Goal: Navigation & Orientation: Find specific page/section

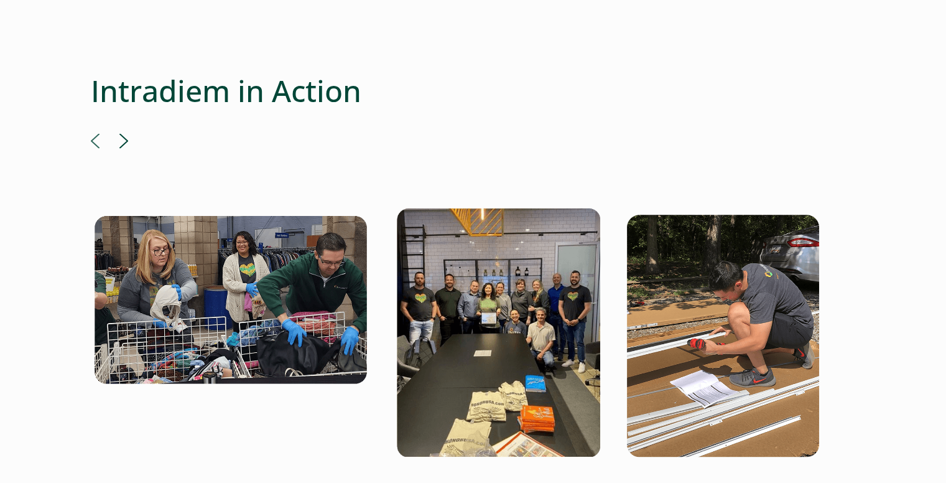
scroll to position [2333, 5]
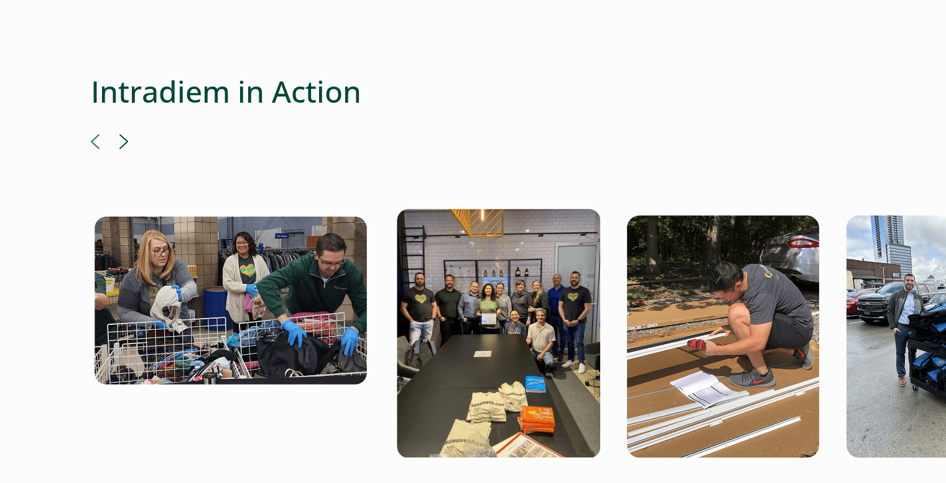
click at [116, 124] on div at bounding box center [473, 129] width 765 height 10
click at [118, 124] on div at bounding box center [473, 129] width 765 height 10
click at [119, 134] on button "Next" at bounding box center [123, 141] width 9 height 15
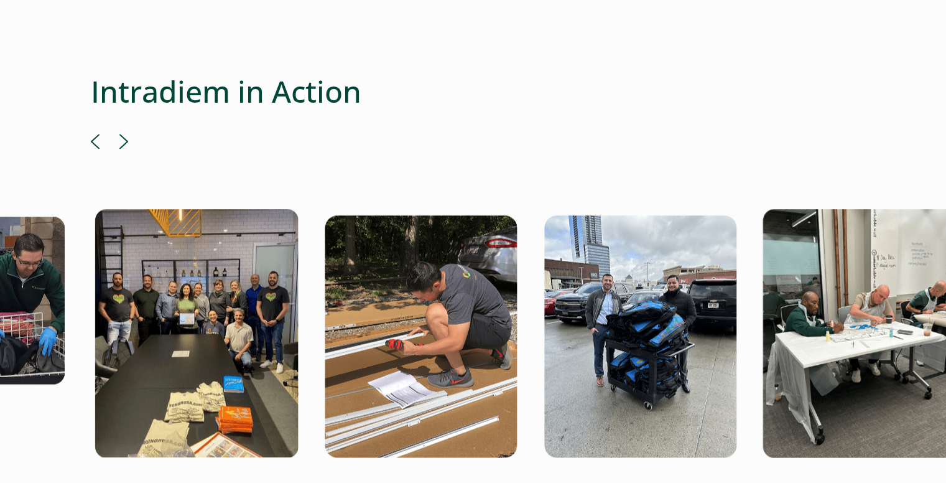
click at [119, 134] on button "Next" at bounding box center [123, 141] width 9 height 15
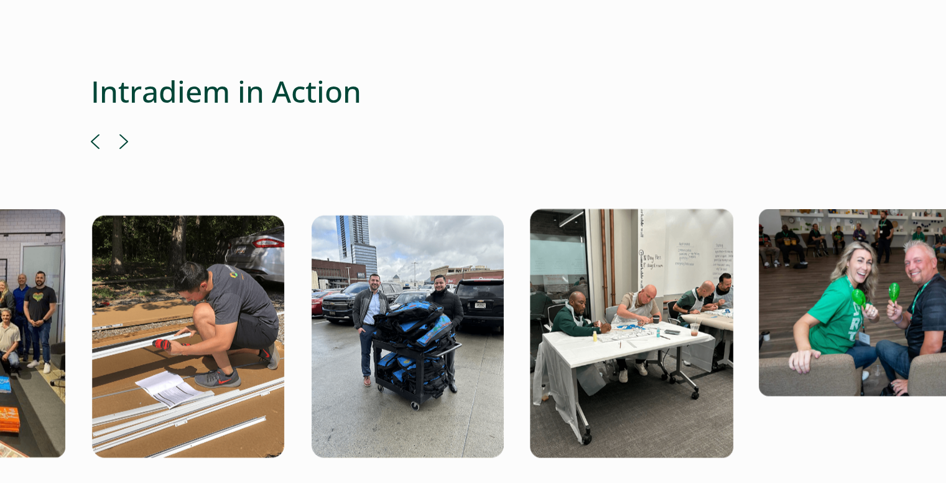
click at [119, 134] on button "Next" at bounding box center [123, 141] width 9 height 15
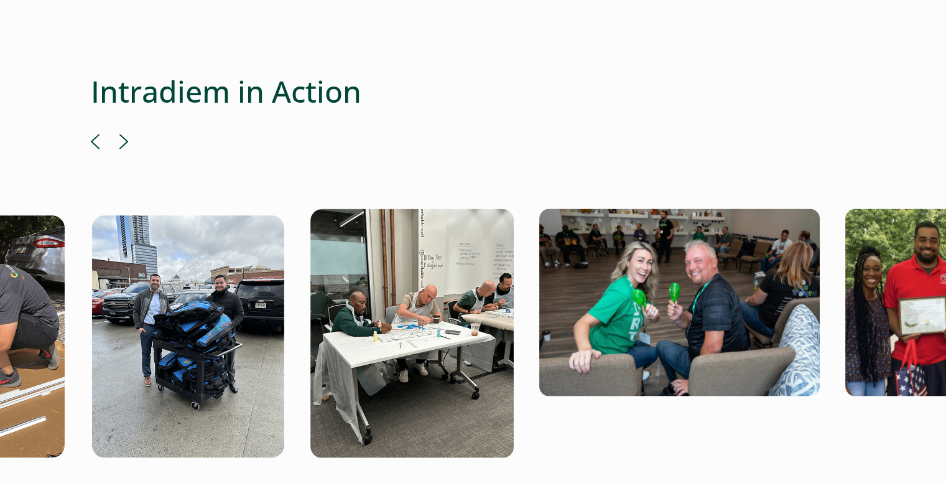
click at [119, 134] on button "Next" at bounding box center [123, 141] width 9 height 15
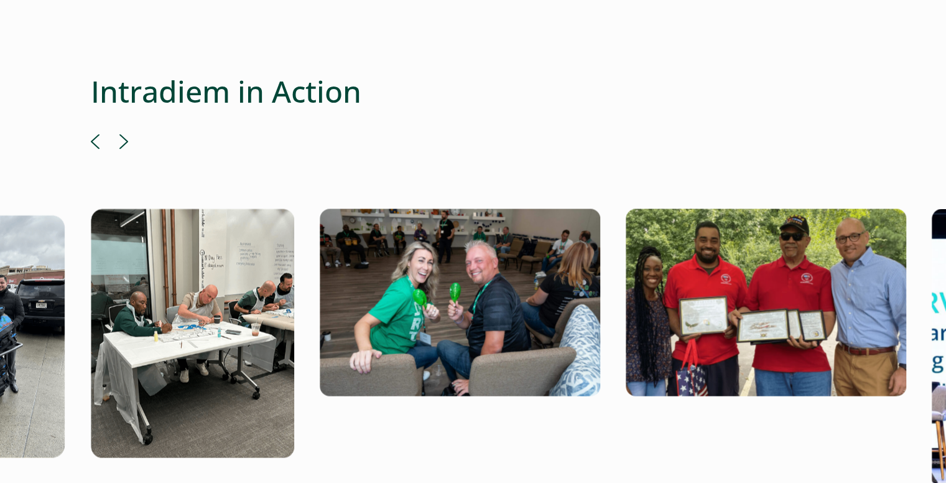
click at [119, 134] on button "Next" at bounding box center [123, 141] width 9 height 15
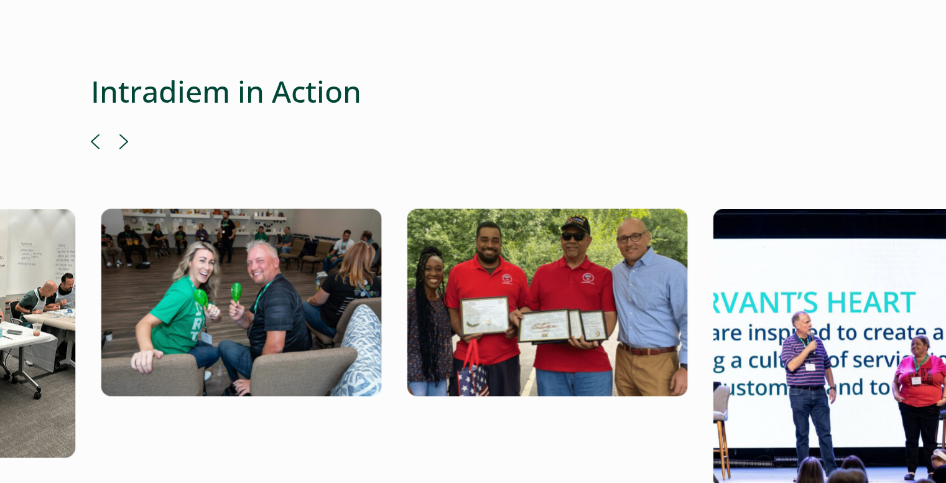
click at [119, 134] on button "Next" at bounding box center [123, 141] width 9 height 15
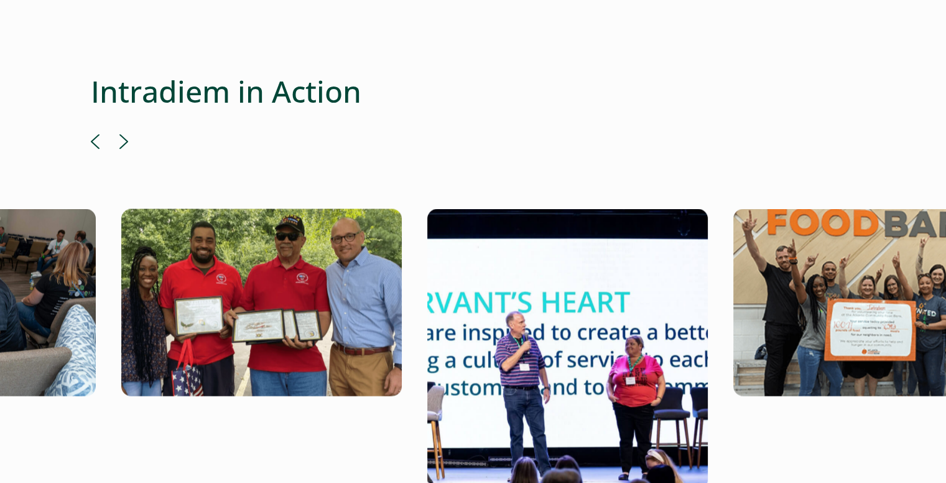
click at [119, 134] on button "Next" at bounding box center [123, 141] width 9 height 15
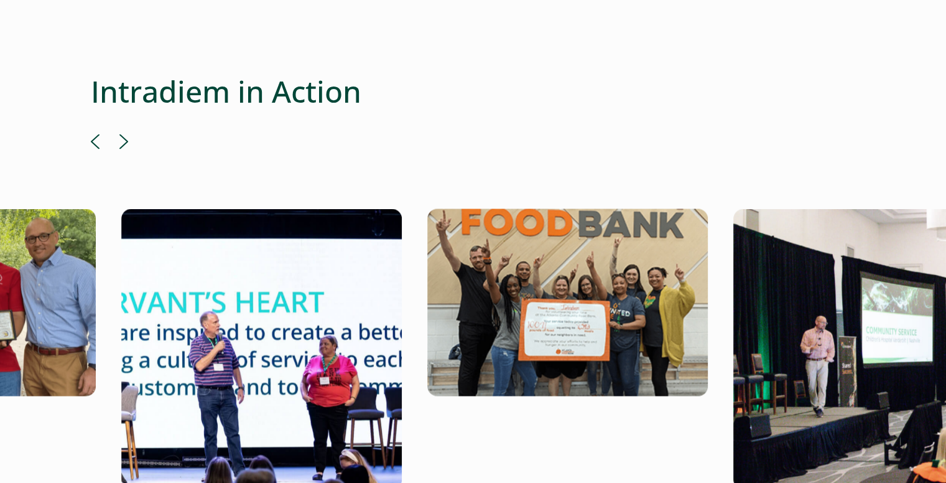
click at [119, 134] on button "Next" at bounding box center [123, 141] width 9 height 15
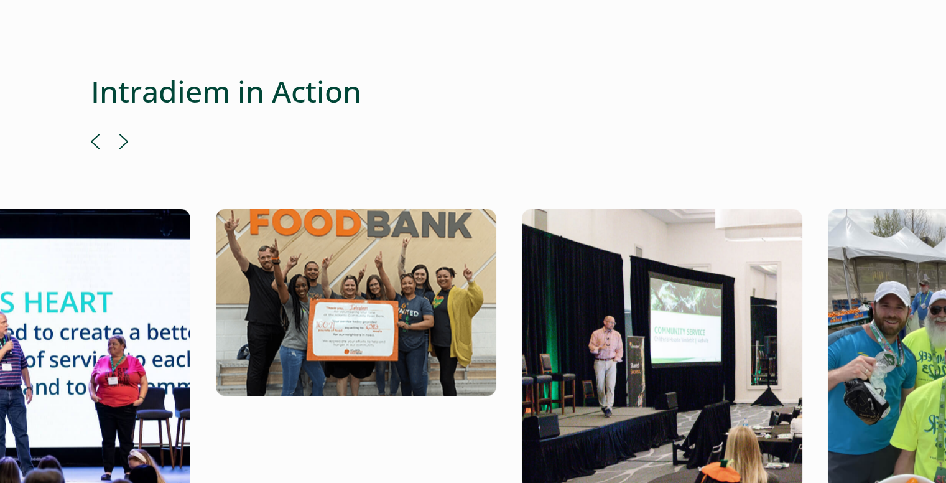
click at [119, 134] on button "Next" at bounding box center [123, 141] width 9 height 15
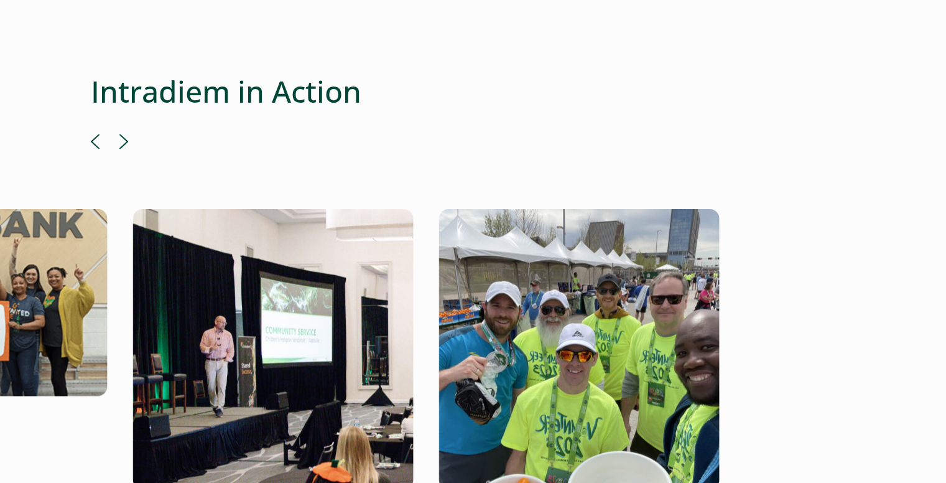
click at [119, 134] on button "Next" at bounding box center [123, 141] width 9 height 15
click at [118, 134] on div at bounding box center [473, 311] width 765 height 355
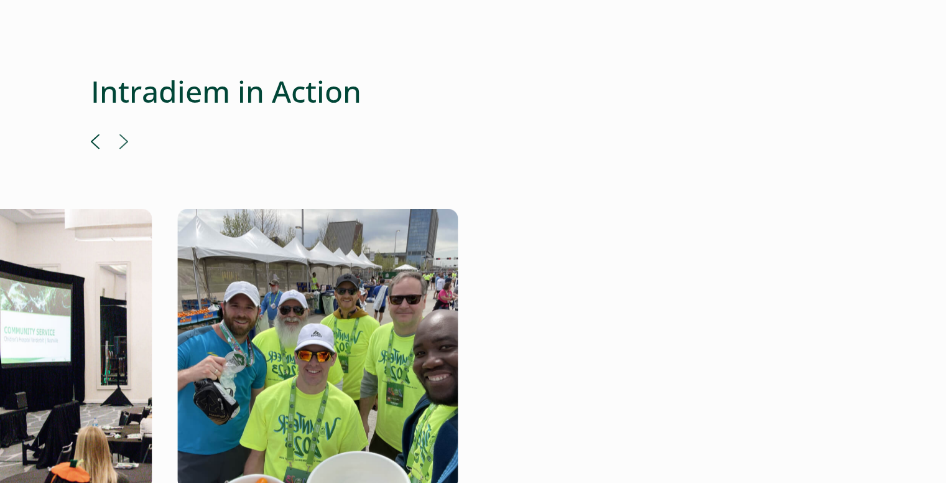
click at [118, 134] on div at bounding box center [473, 311] width 765 height 355
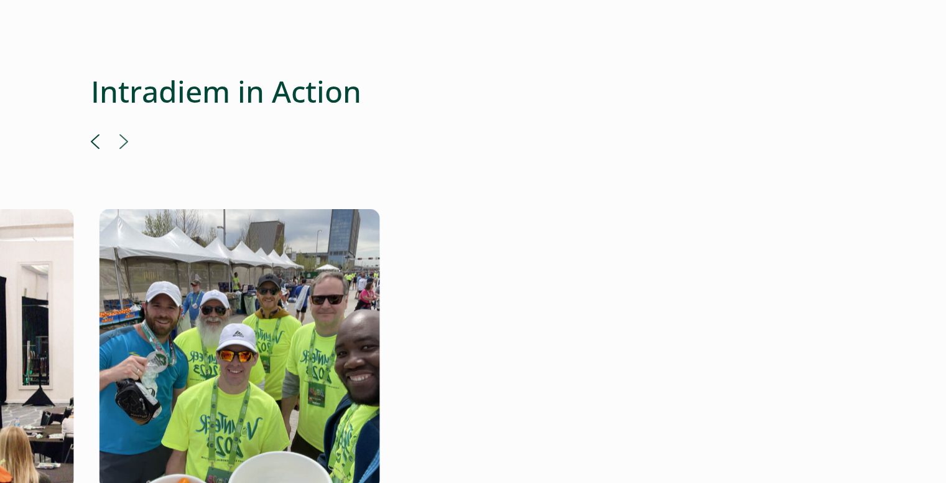
click at [118, 134] on div at bounding box center [473, 311] width 765 height 355
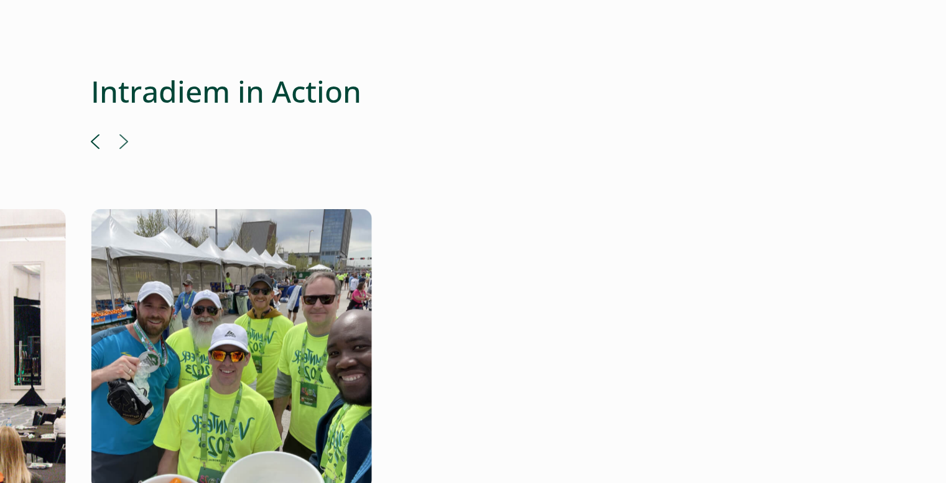
click at [118, 134] on div at bounding box center [473, 311] width 765 height 355
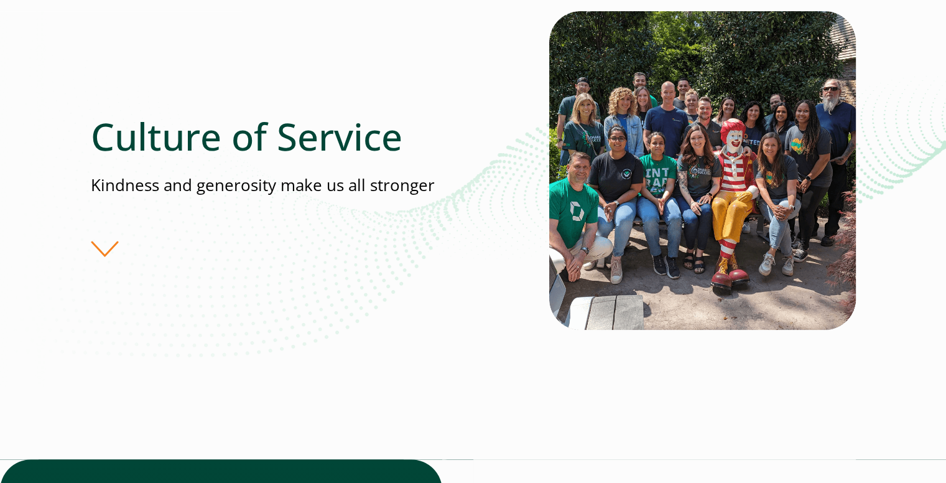
scroll to position [149, 5]
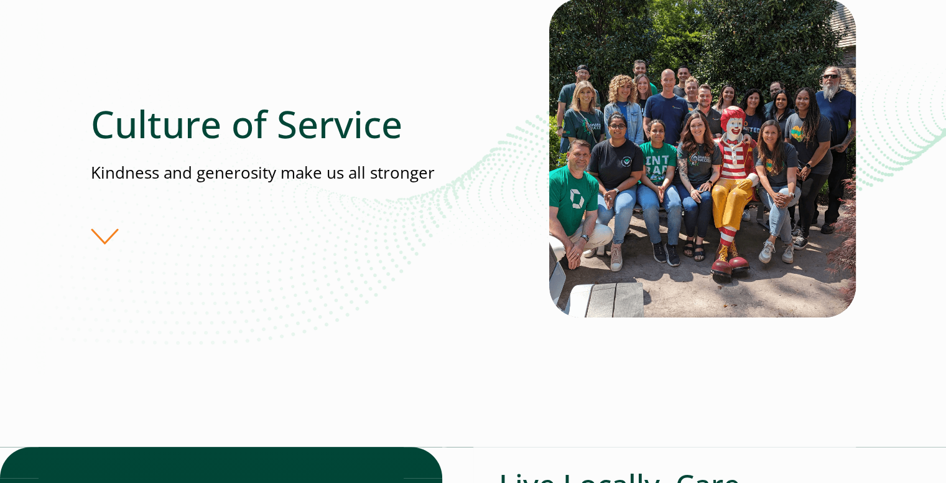
click at [112, 234] on div "Culture of Service Kindness and generosity make us all stronger" at bounding box center [320, 172] width 458 height 142
click at [105, 234] on div "Culture of Service Kindness and generosity make us all stronger" at bounding box center [320, 172] width 458 height 142
click at [91, 243] on div "Culture of Service Kindness and generosity make us all stronger" at bounding box center [320, 172] width 458 height 142
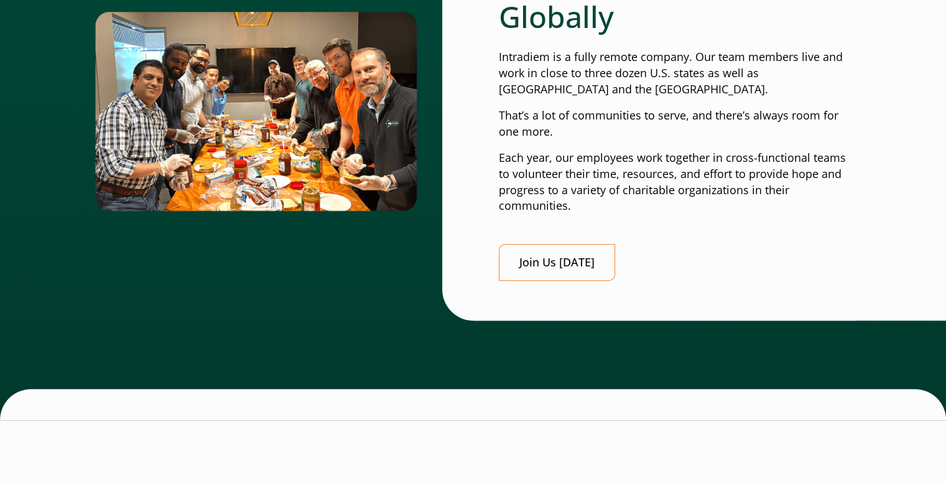
scroll to position [652, 5]
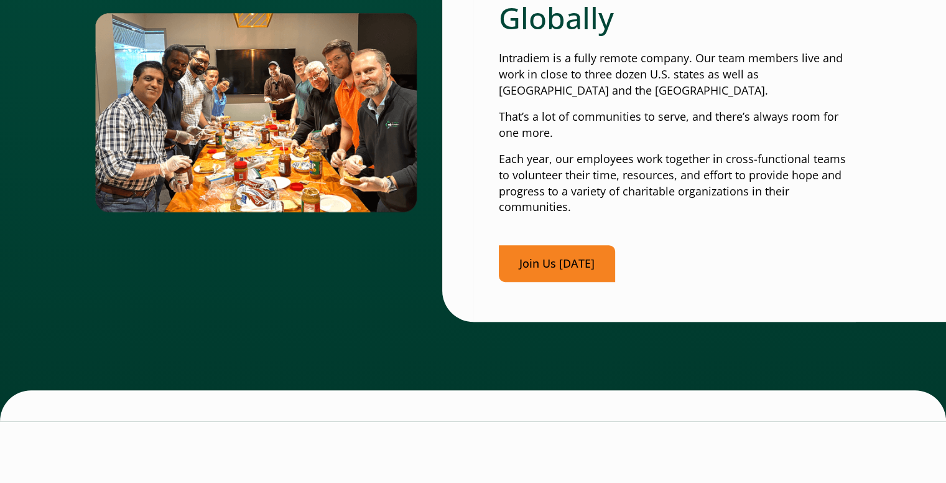
click at [562, 264] on link "Join Us Today" at bounding box center [557, 263] width 116 height 37
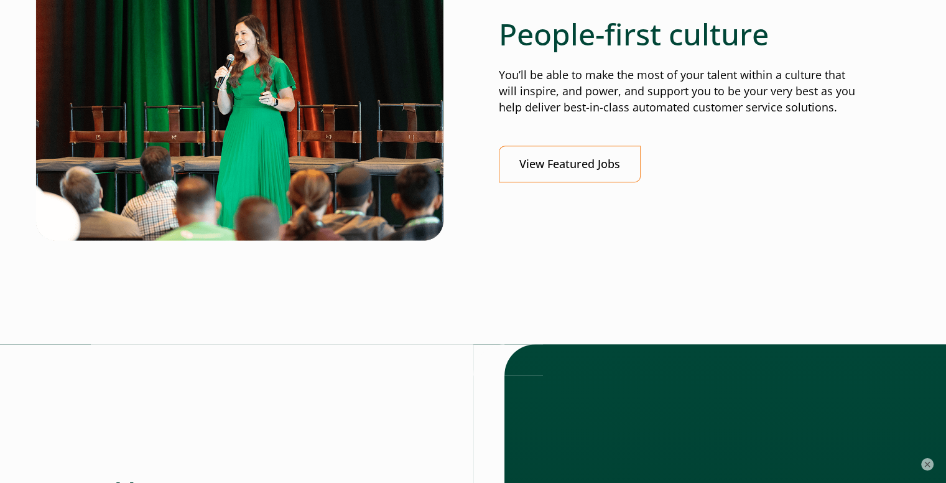
scroll to position [522, 0]
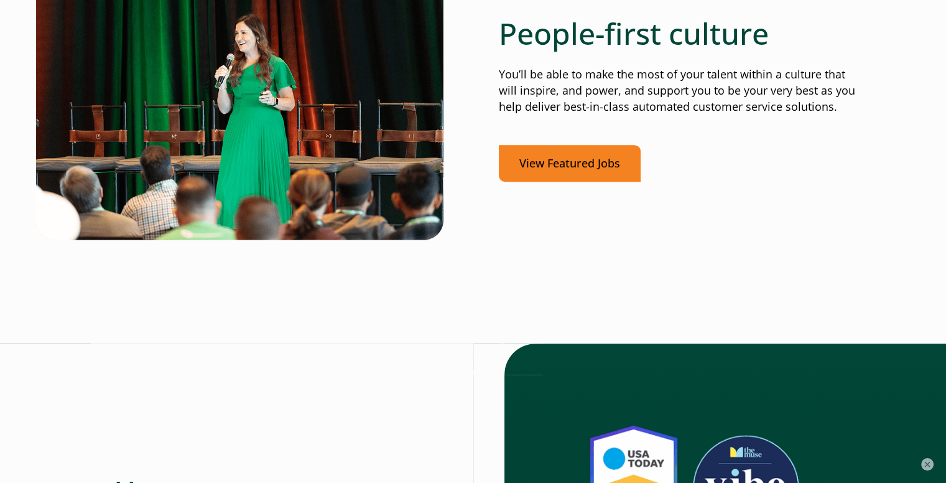
click at [524, 162] on link "View Featured Jobs" at bounding box center [570, 163] width 142 height 37
